Goal: Complete application form

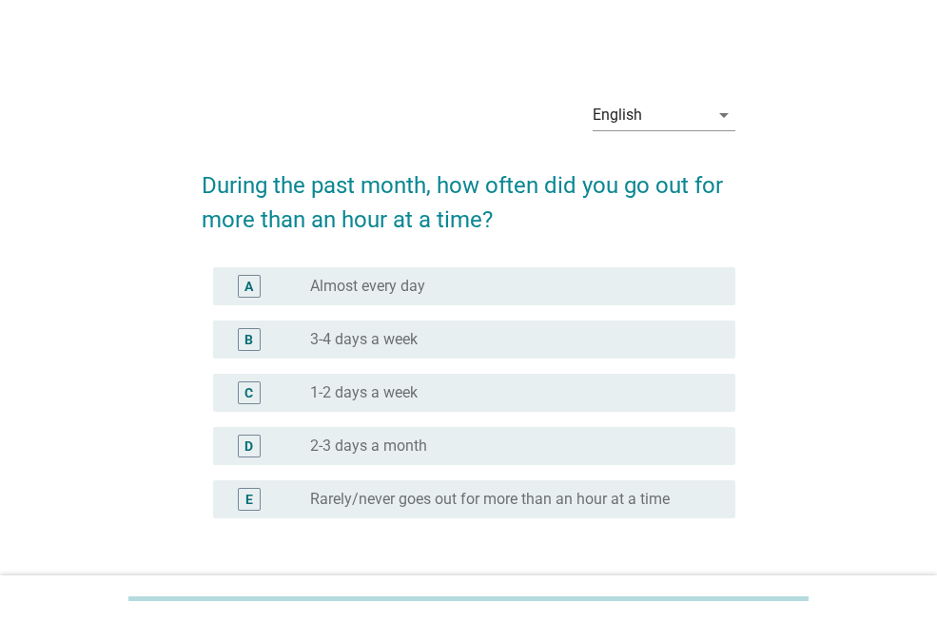
click at [462, 338] on div "radio_button_unchecked 3-4 days a week" at bounding box center [507, 339] width 395 height 19
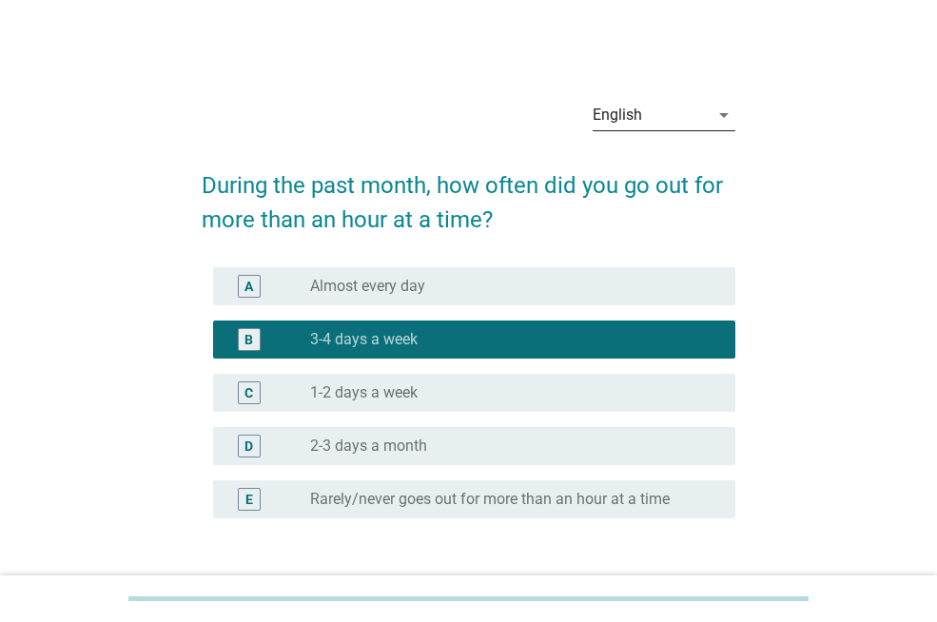
click at [721, 116] on icon "arrow_drop_down" at bounding box center [724, 115] width 23 height 23
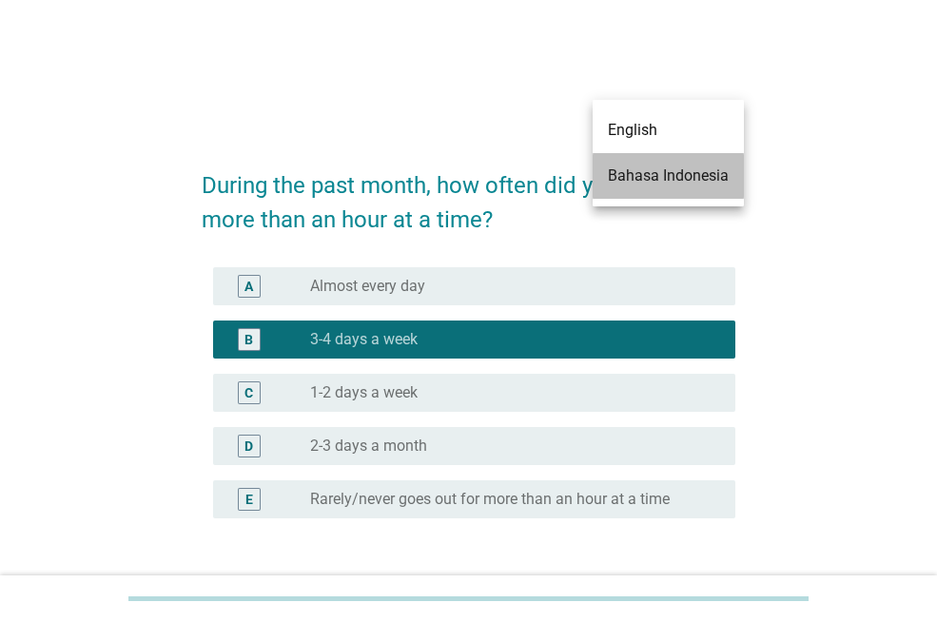
click at [666, 176] on div "Bahasa Indonesia" at bounding box center [668, 176] width 121 height 23
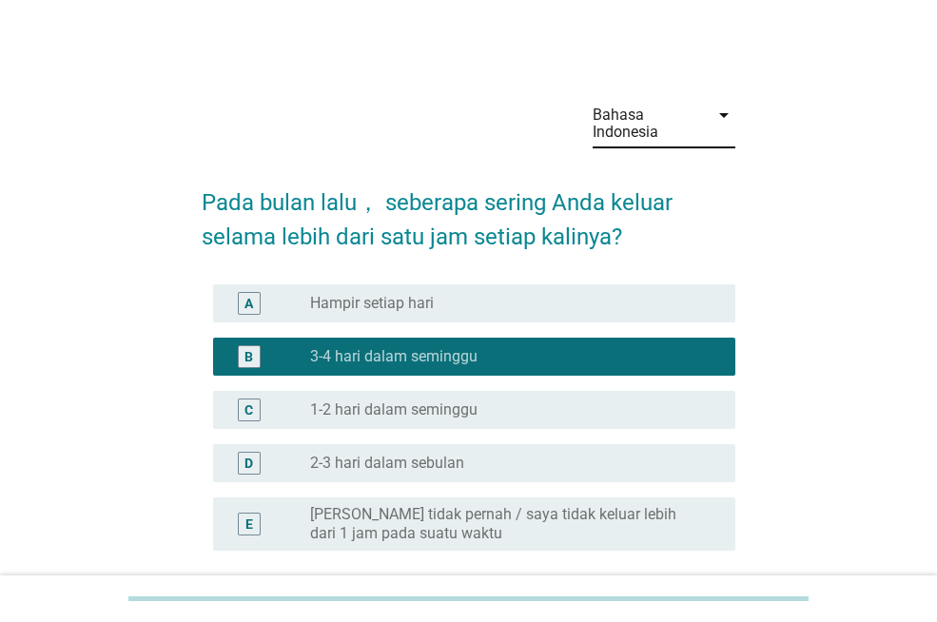
click at [536, 523] on label "[PERSON_NAME] tidak pernah / saya tidak keluar lebih dari 1 jam pada suatu waktu" at bounding box center [507, 524] width 395 height 38
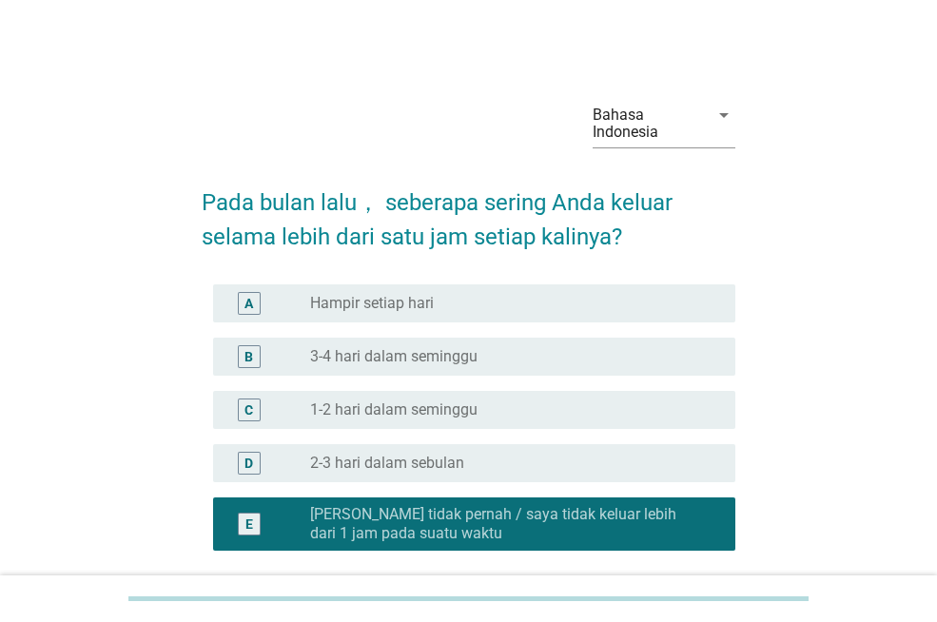
click at [505, 419] on div "radio_button_unchecked 1-2 hari dalam seminggu" at bounding box center [507, 410] width 395 height 19
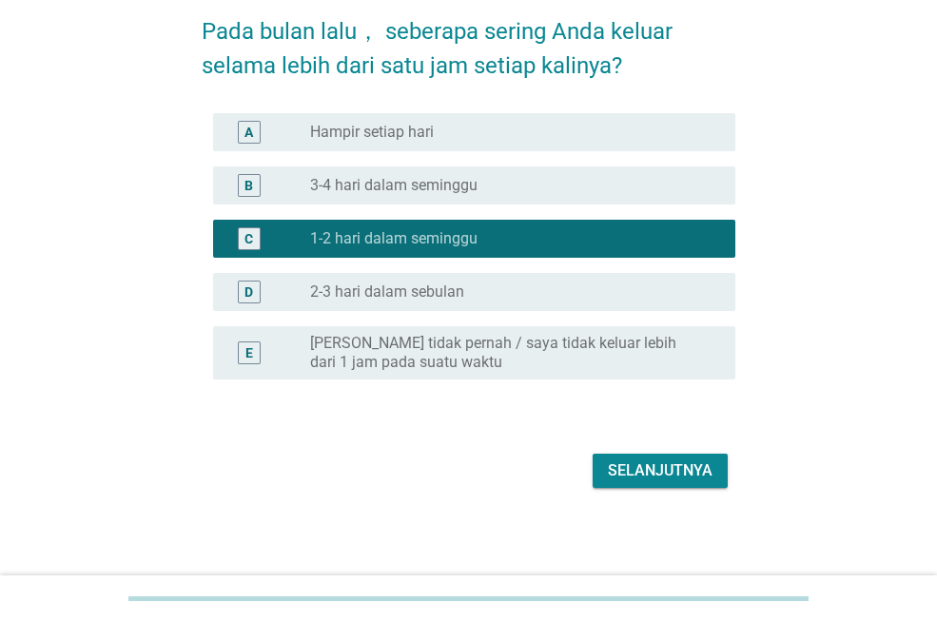
scroll to position [173, 0]
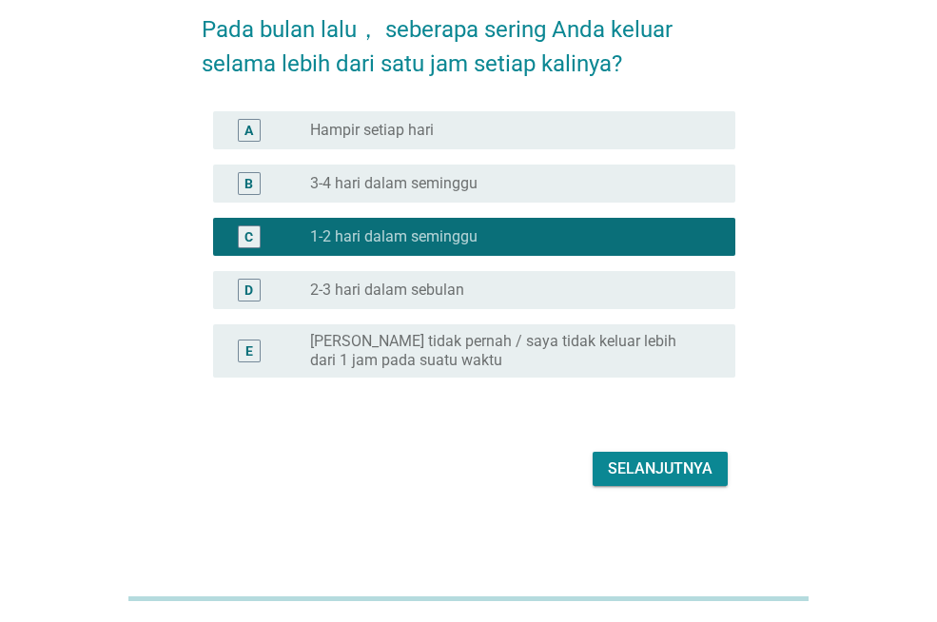
click at [662, 473] on div "Selanjutnya" at bounding box center [660, 469] width 105 height 23
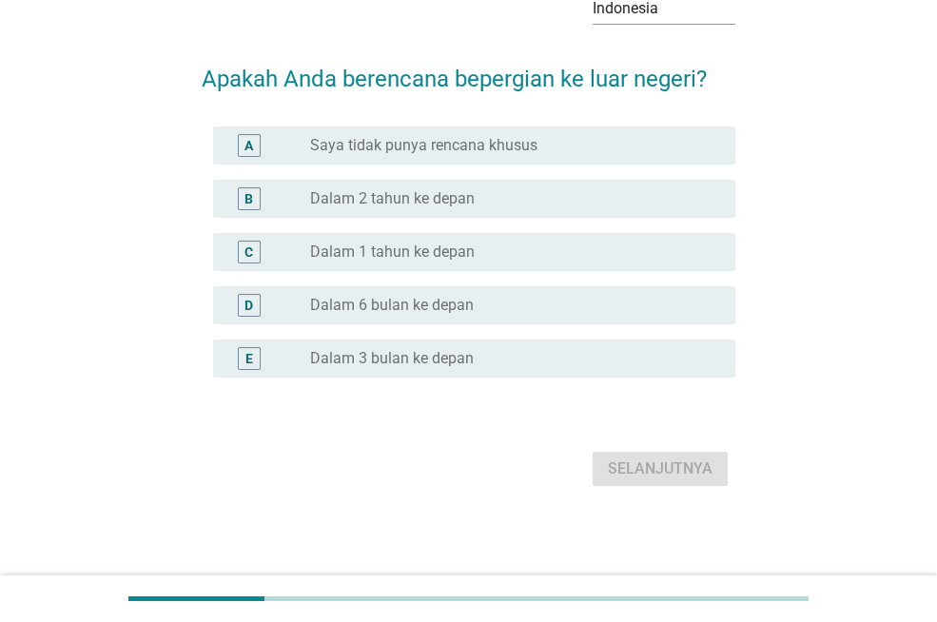
scroll to position [0, 0]
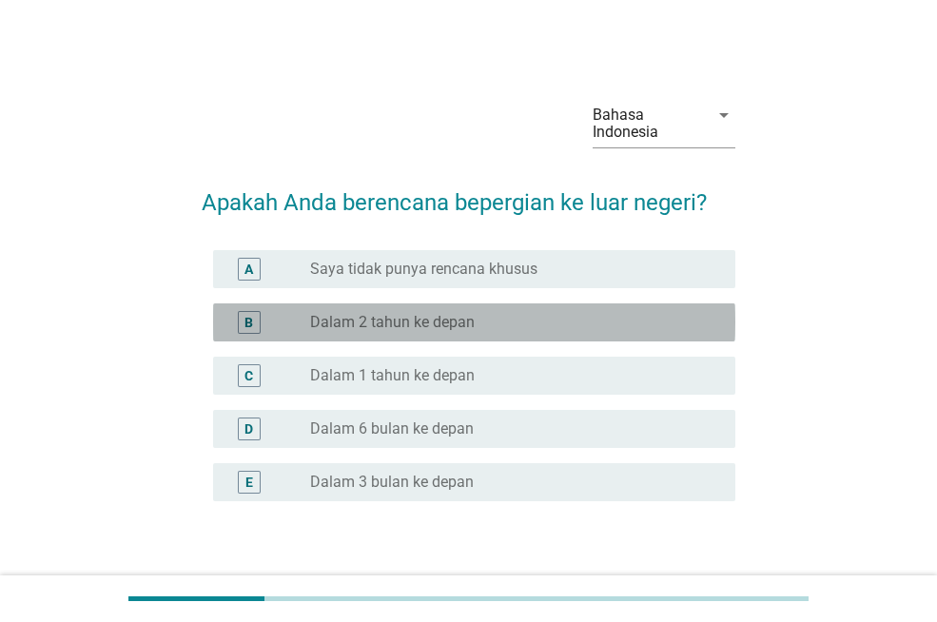
click at [464, 326] on label "Dalam 2 tahun ke depan" at bounding box center [392, 322] width 165 height 19
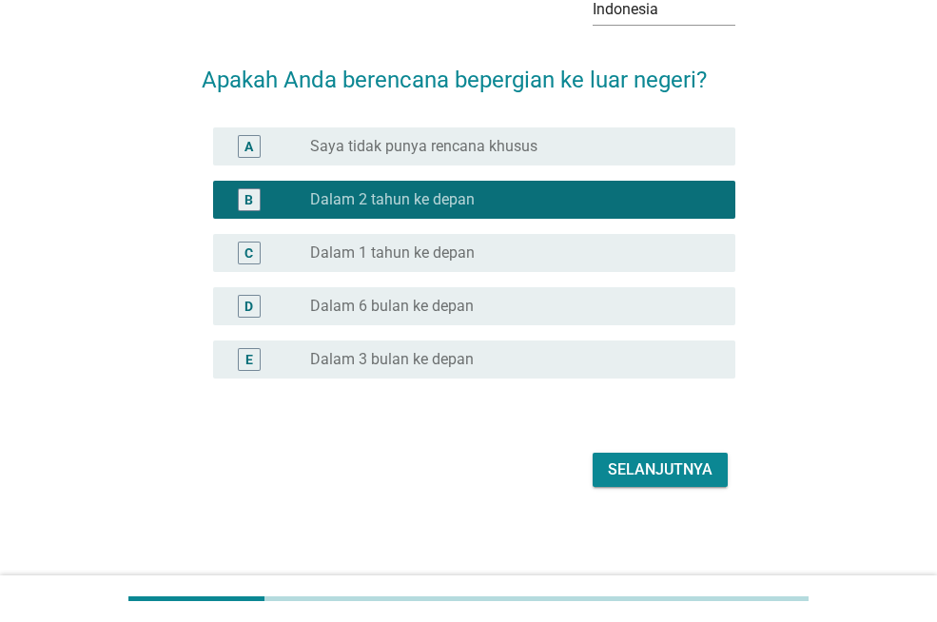
scroll to position [124, 0]
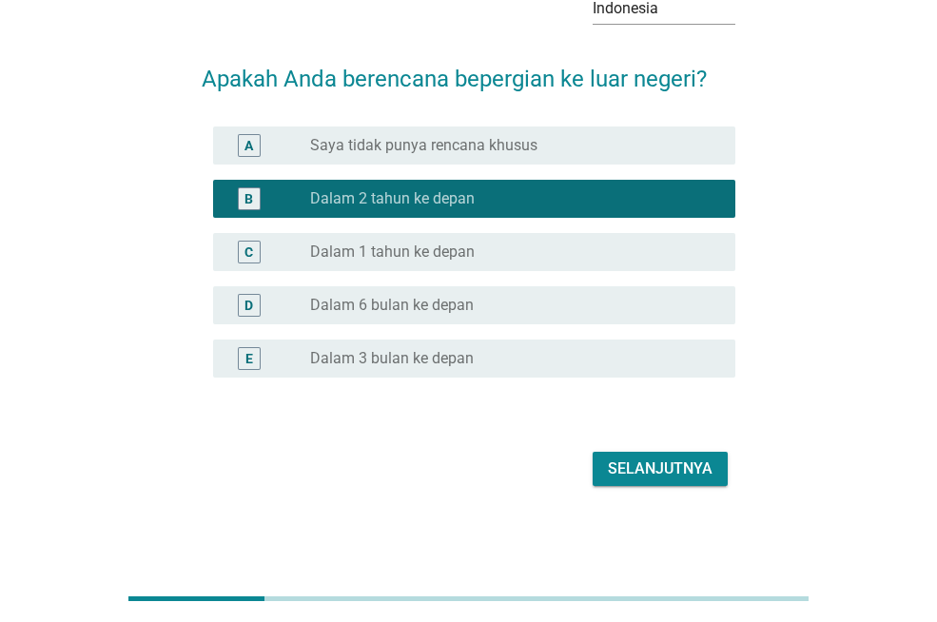
click at [643, 474] on div "Selanjutnya" at bounding box center [660, 469] width 105 height 23
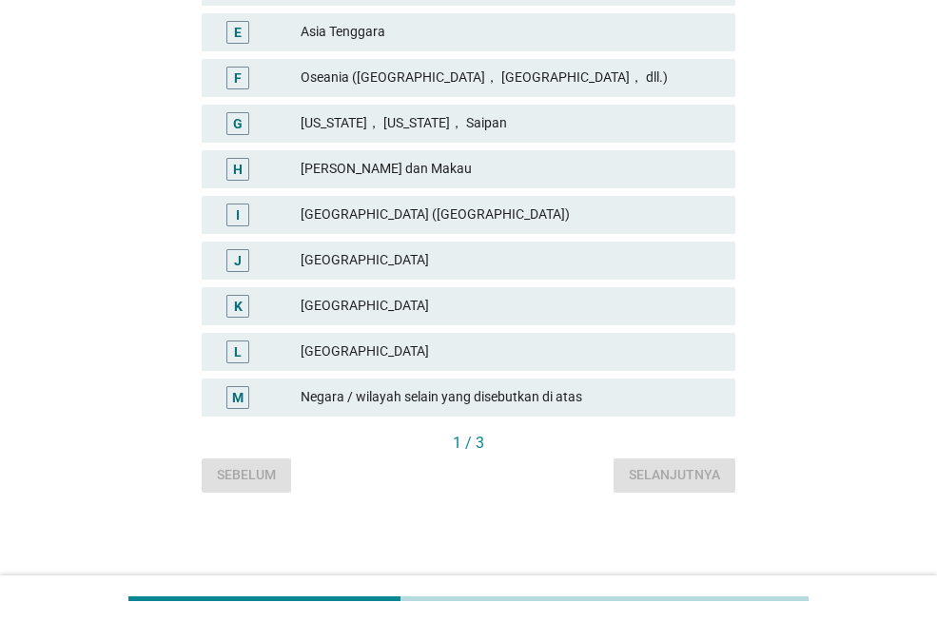
scroll to position [530, 0]
click at [439, 330] on div "L [GEOGRAPHIC_DATA]" at bounding box center [468, 351] width 541 height 46
click at [451, 309] on div "[GEOGRAPHIC_DATA]" at bounding box center [511, 305] width 420 height 23
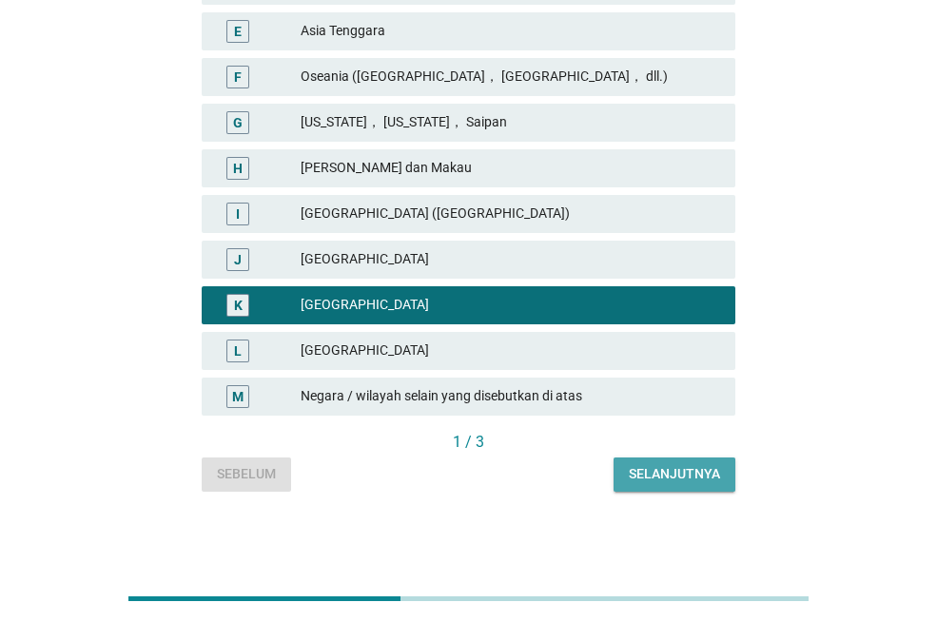
click at [658, 486] on button "Selanjutnya" at bounding box center [675, 475] width 122 height 34
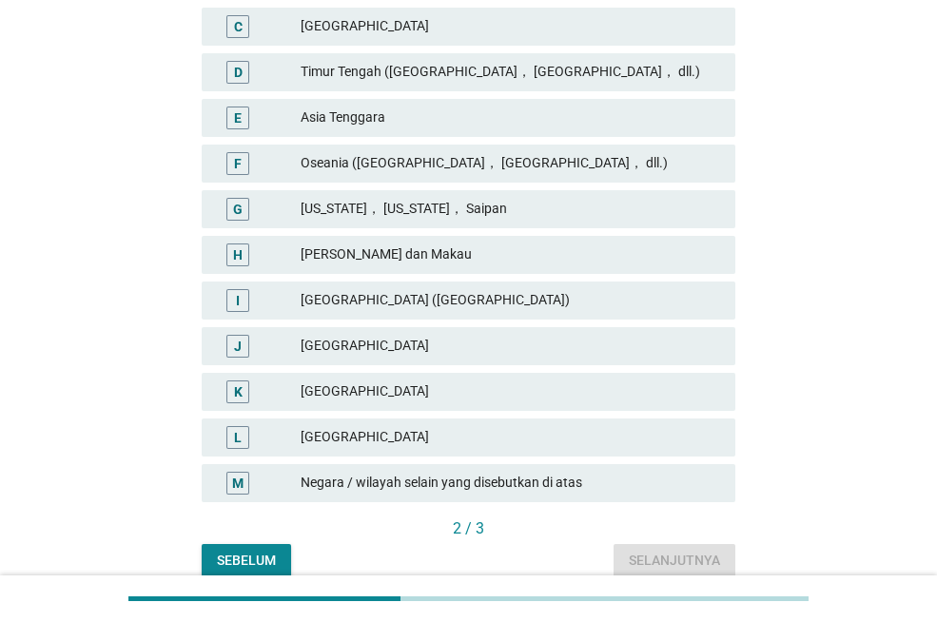
scroll to position [476, 0]
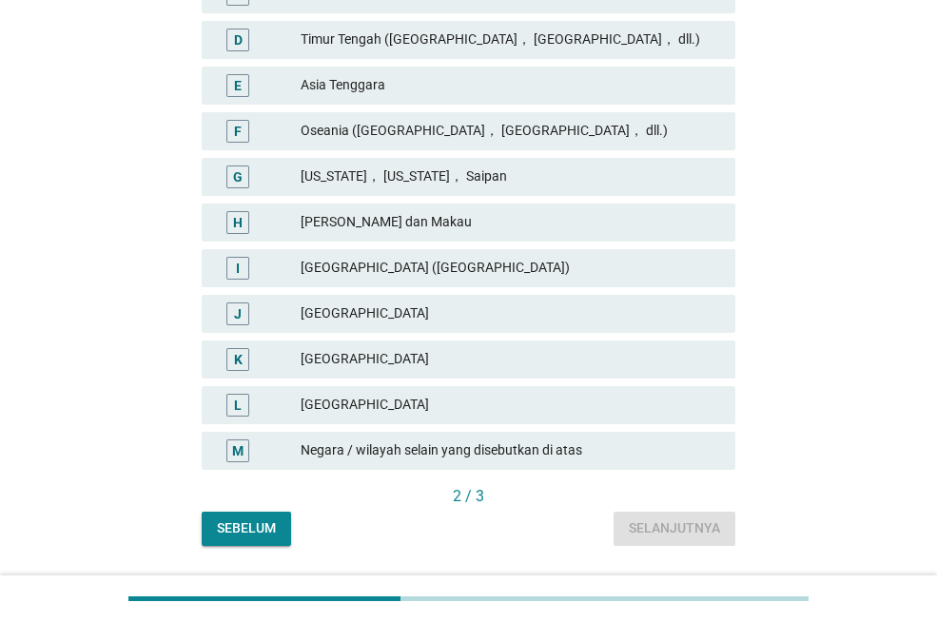
click at [468, 352] on div "[GEOGRAPHIC_DATA]" at bounding box center [511, 359] width 420 height 23
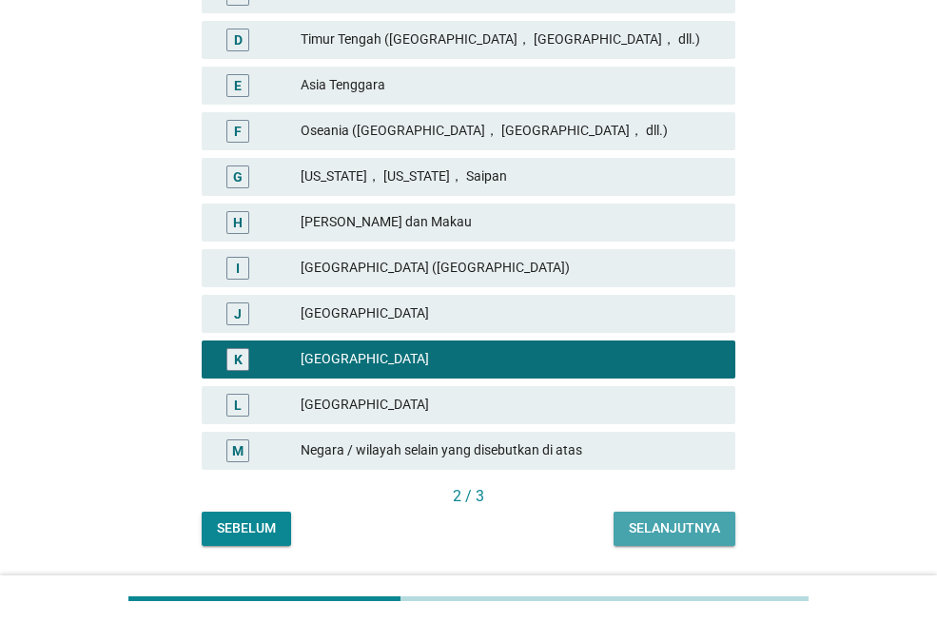
click at [676, 538] on div "Selanjutnya" at bounding box center [674, 528] width 91 height 20
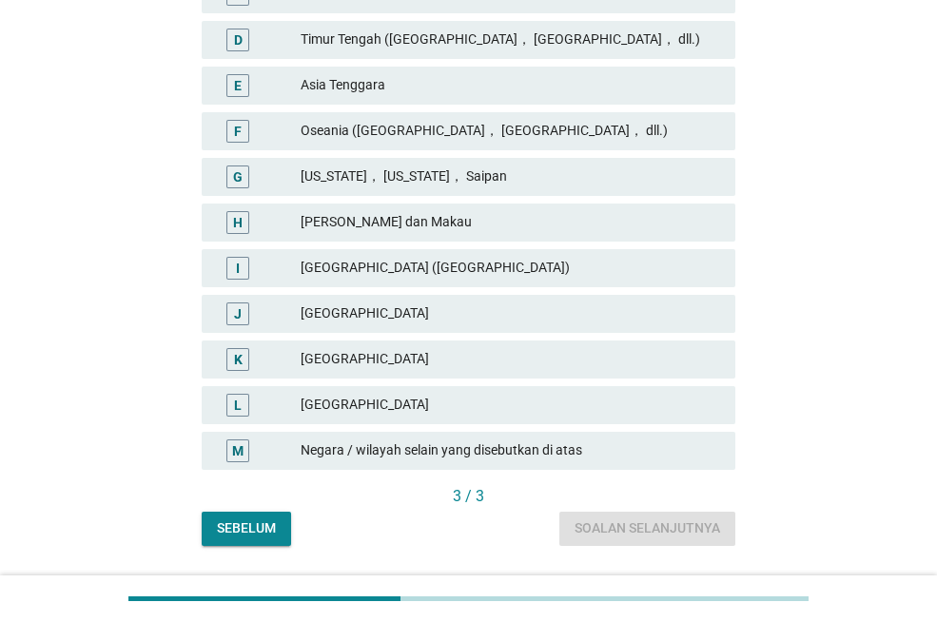
click at [470, 355] on div "[GEOGRAPHIC_DATA]" at bounding box center [511, 359] width 420 height 23
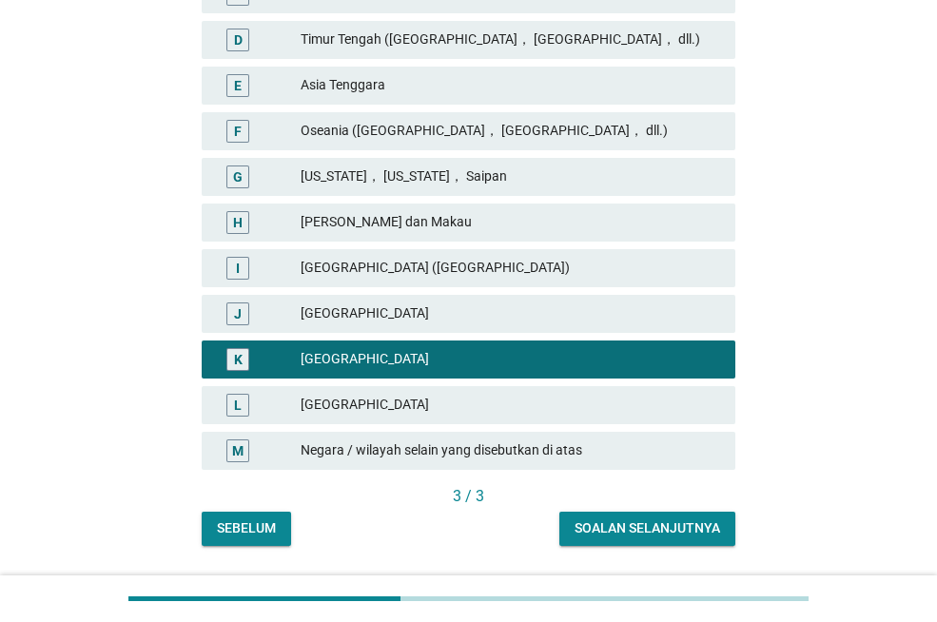
click at [640, 524] on div "Soalan selanjutnya" at bounding box center [648, 528] width 146 height 20
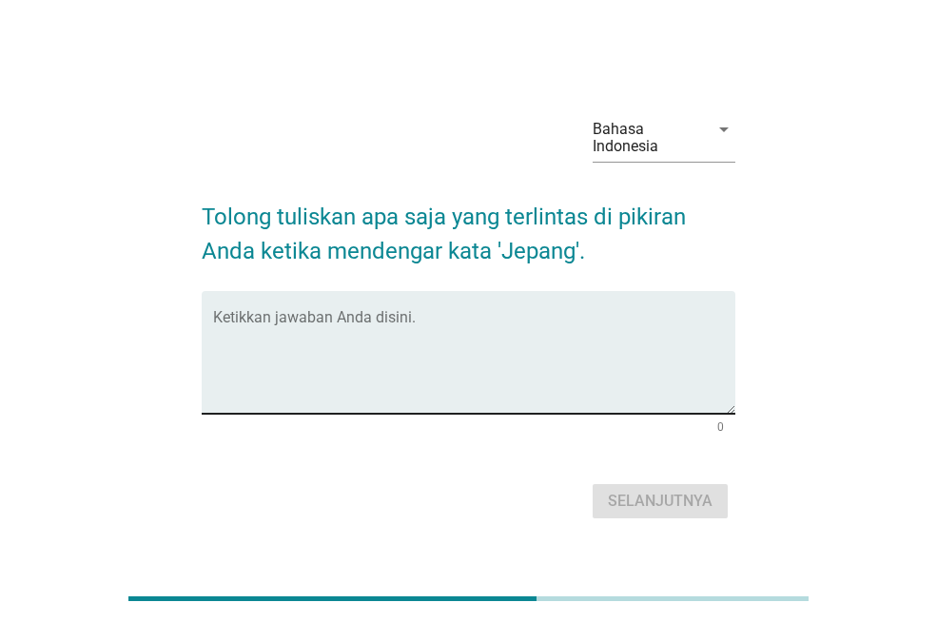
click at [499, 380] on textarea "Ketikkan jawaban Anda disini." at bounding box center [474, 364] width 522 height 100
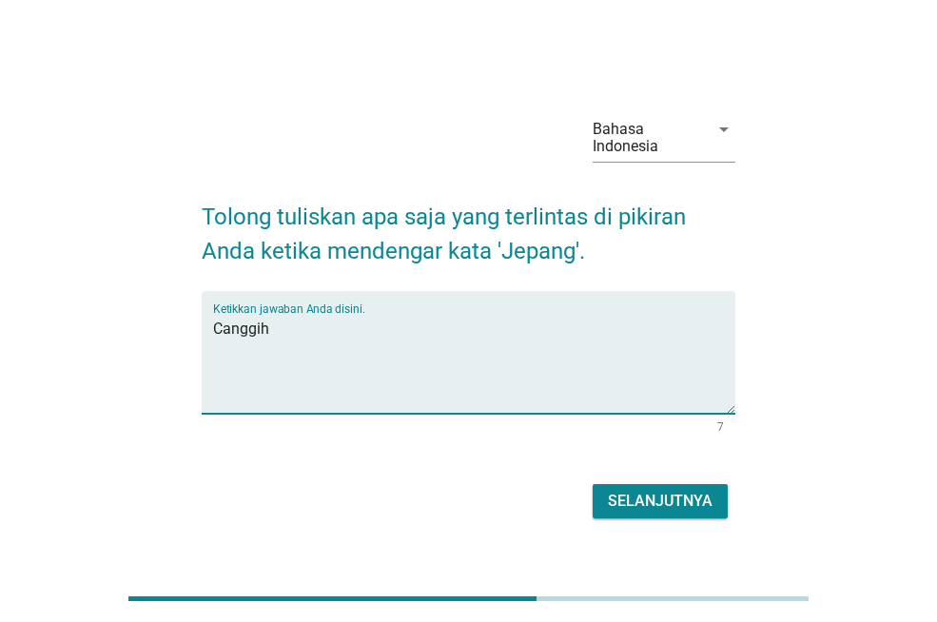
type textarea "Canggih"
click at [631, 502] on div "Selanjutnya" at bounding box center [660, 501] width 105 height 23
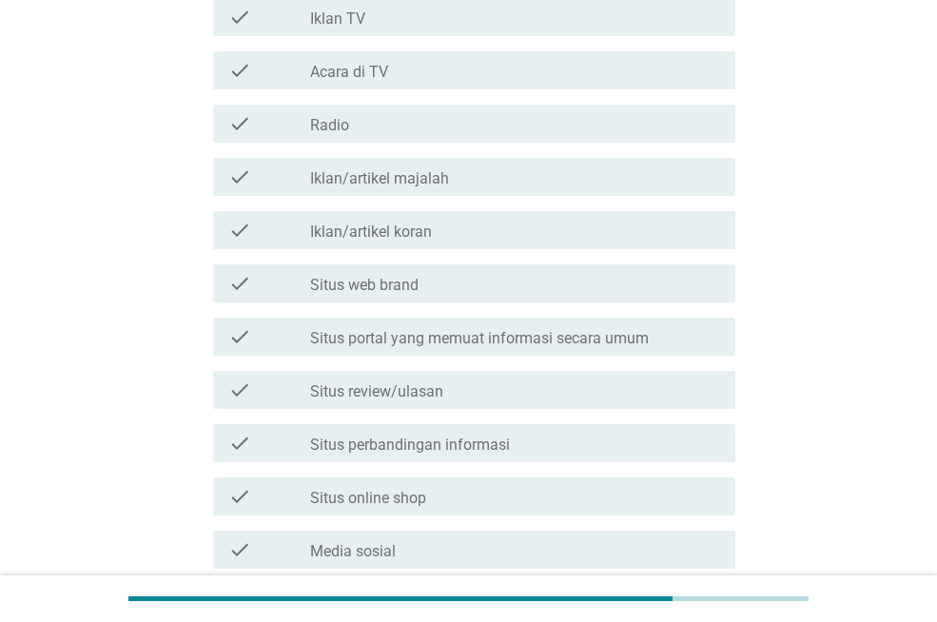
scroll to position [381, 0]
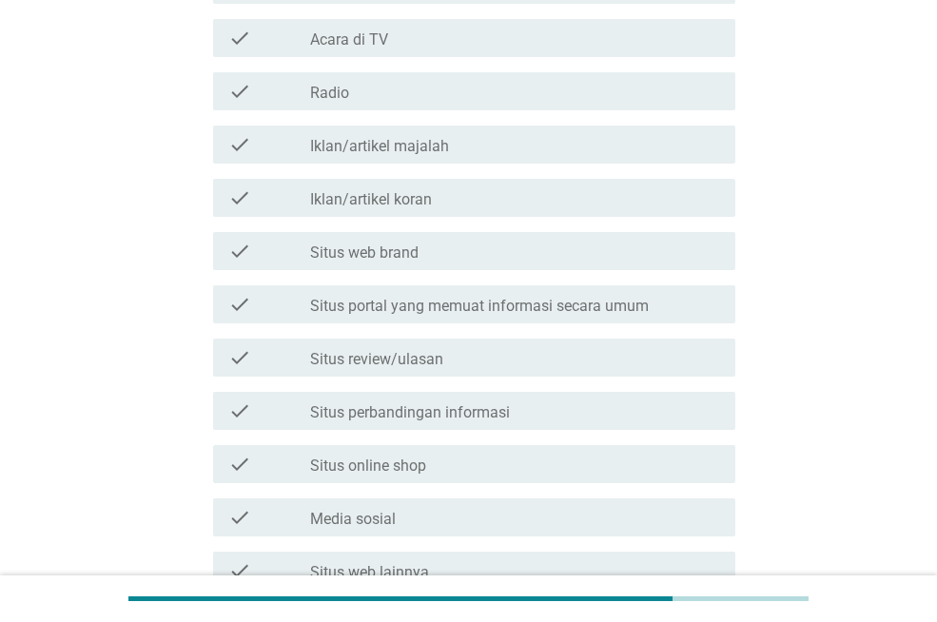
click at [503, 413] on label "Situs perbandingan informasi" at bounding box center [410, 412] width 200 height 19
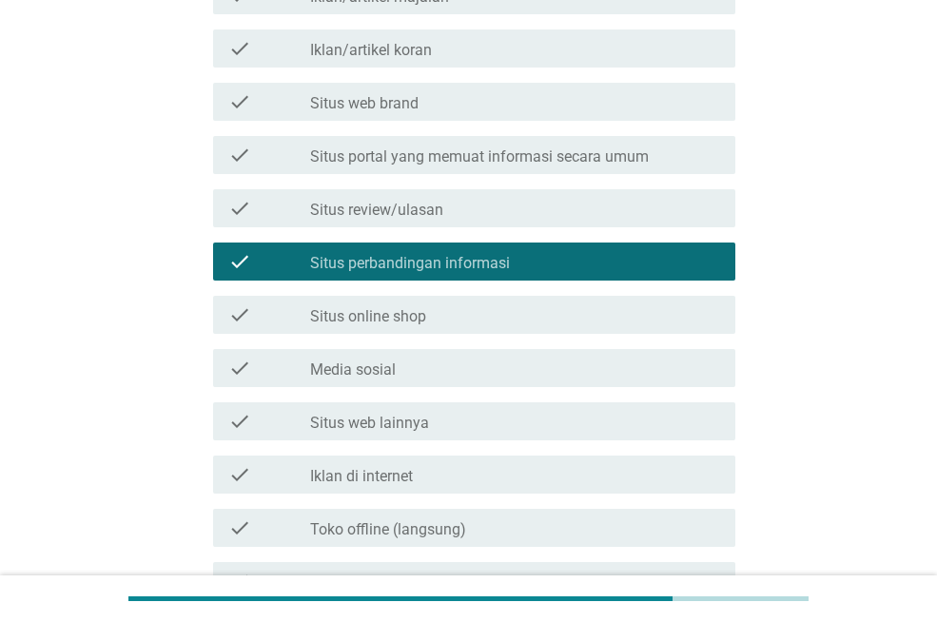
scroll to position [571, 0]
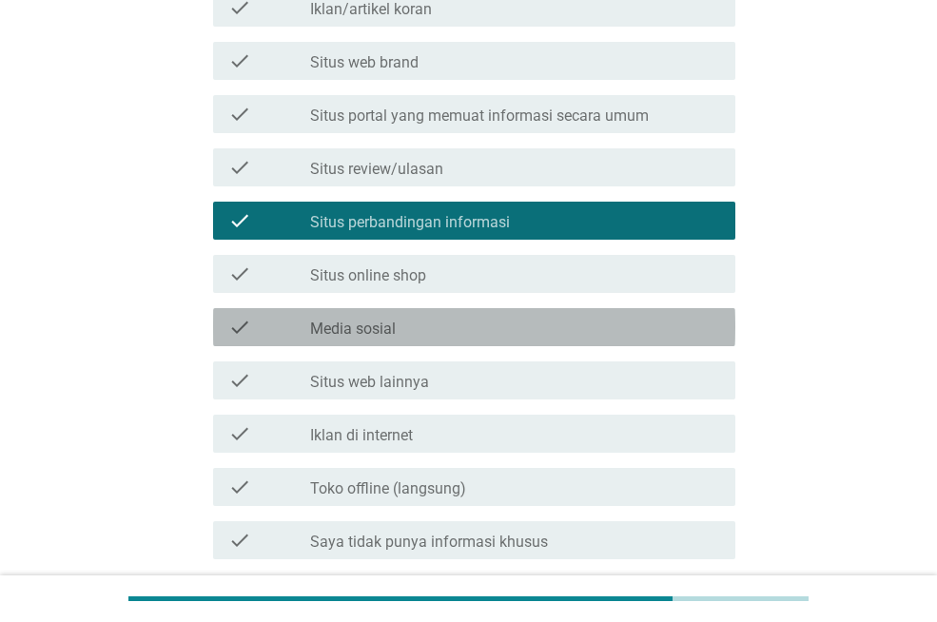
click at [445, 328] on div "check_box_outline_blank Media sosial" at bounding box center [515, 327] width 410 height 23
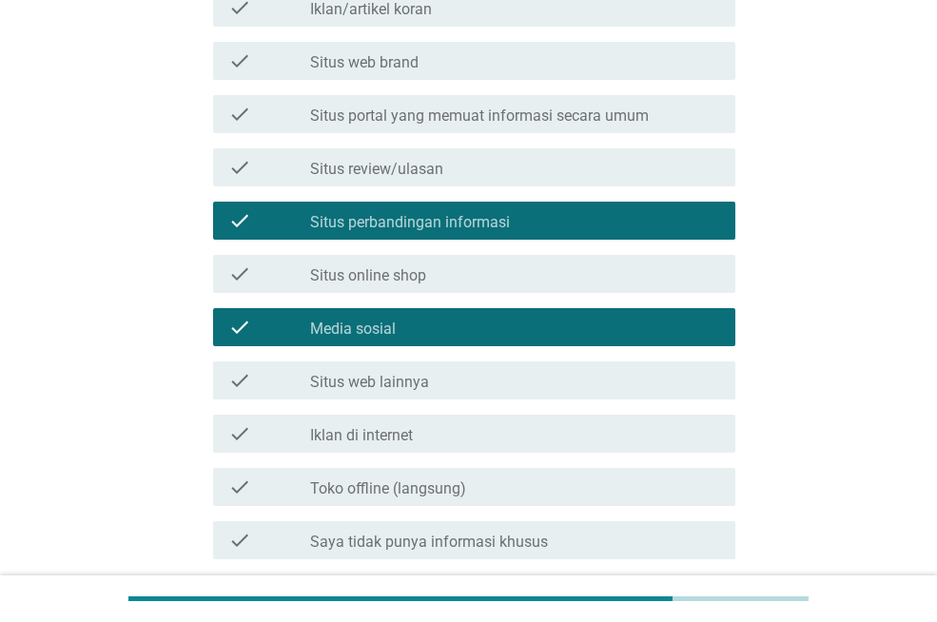
scroll to position [666, 0]
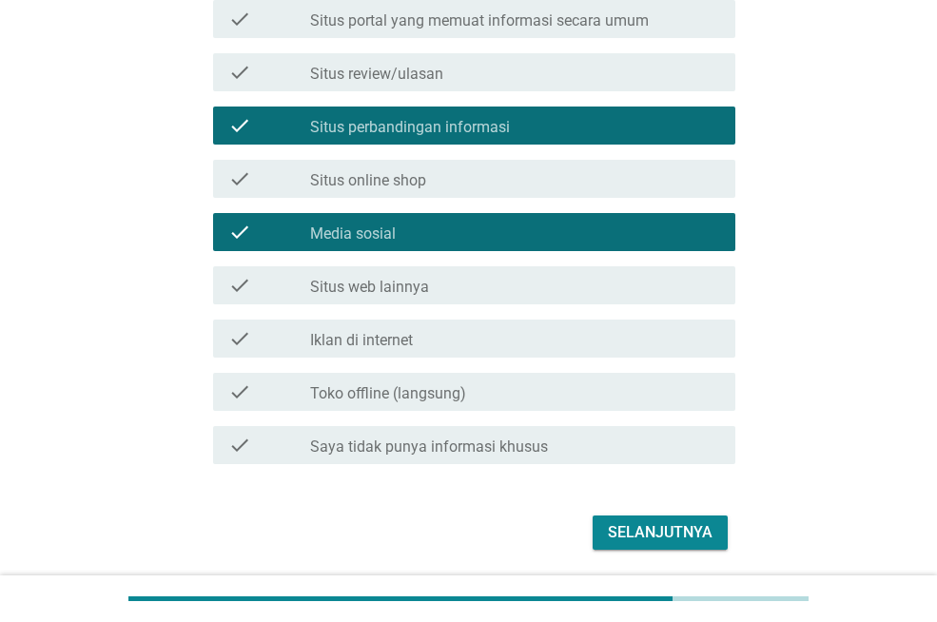
click at [672, 529] on div "Selanjutnya" at bounding box center [660, 532] width 105 height 23
